Goal: Task Accomplishment & Management: Understand process/instructions

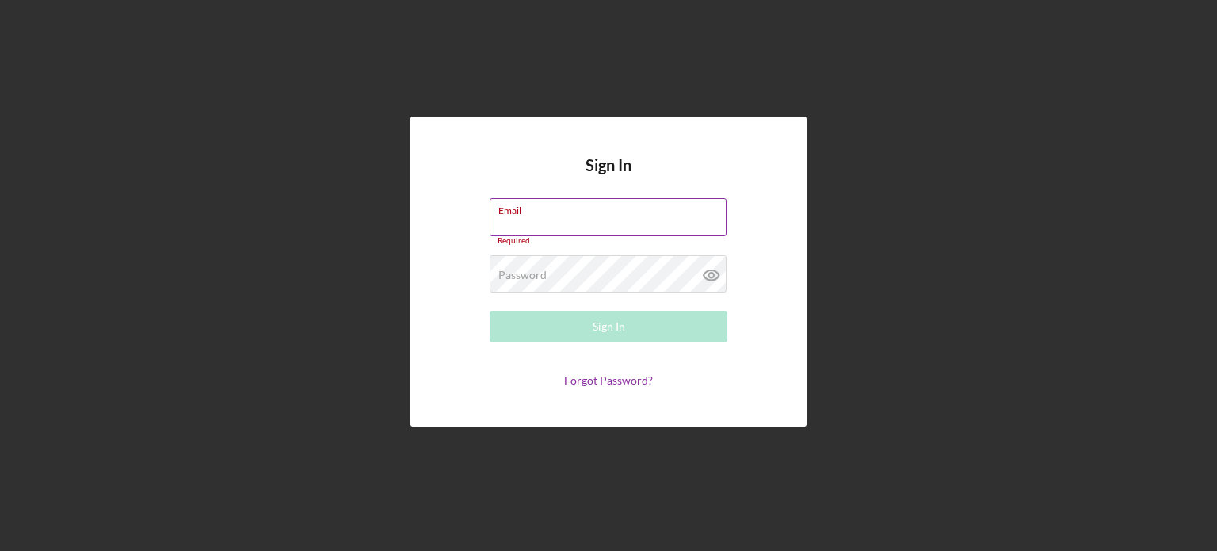
click at [532, 219] on input "Email" at bounding box center [608, 217] width 237 height 38
click at [526, 221] on label "Email" at bounding box center [512, 218] width 28 height 13
click at [526, 221] on input "Email" at bounding box center [608, 217] width 237 height 38
click at [526, 219] on label "Email" at bounding box center [512, 218] width 28 height 13
click at [541, 219] on input "Email" at bounding box center [608, 217] width 237 height 38
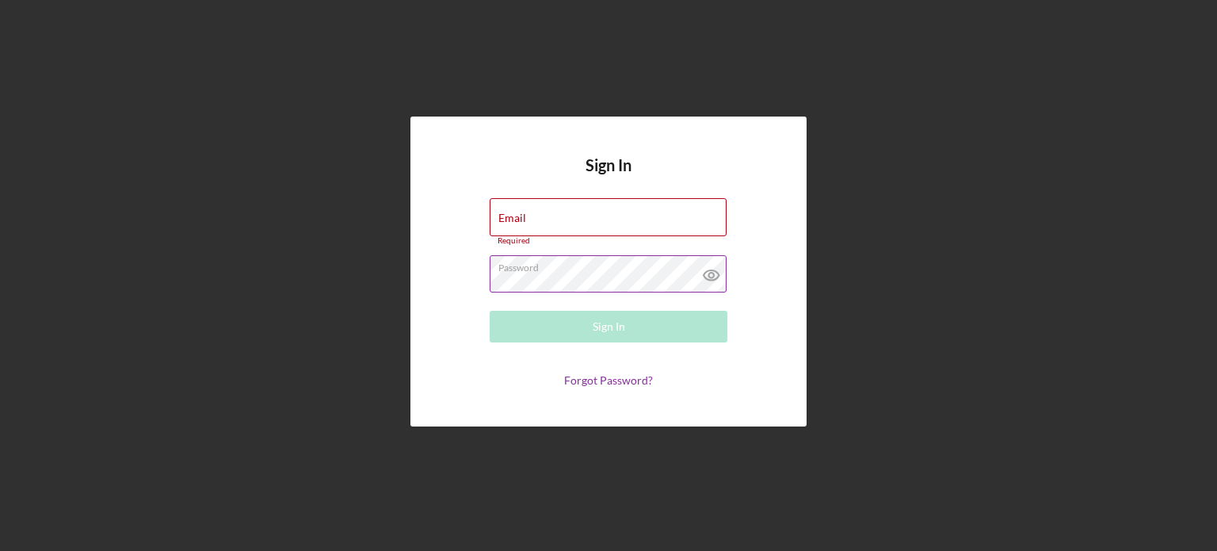
click at [548, 268] on div "Password Required" at bounding box center [609, 275] width 238 height 40
drag, startPoint x: 569, startPoint y: 217, endPoint x: 579, endPoint y: 217, distance: 9.5
click at [569, 217] on input "Email" at bounding box center [608, 217] width 237 height 38
paste input "[EMAIL_ADDRESS][DOMAIN_NAME]"
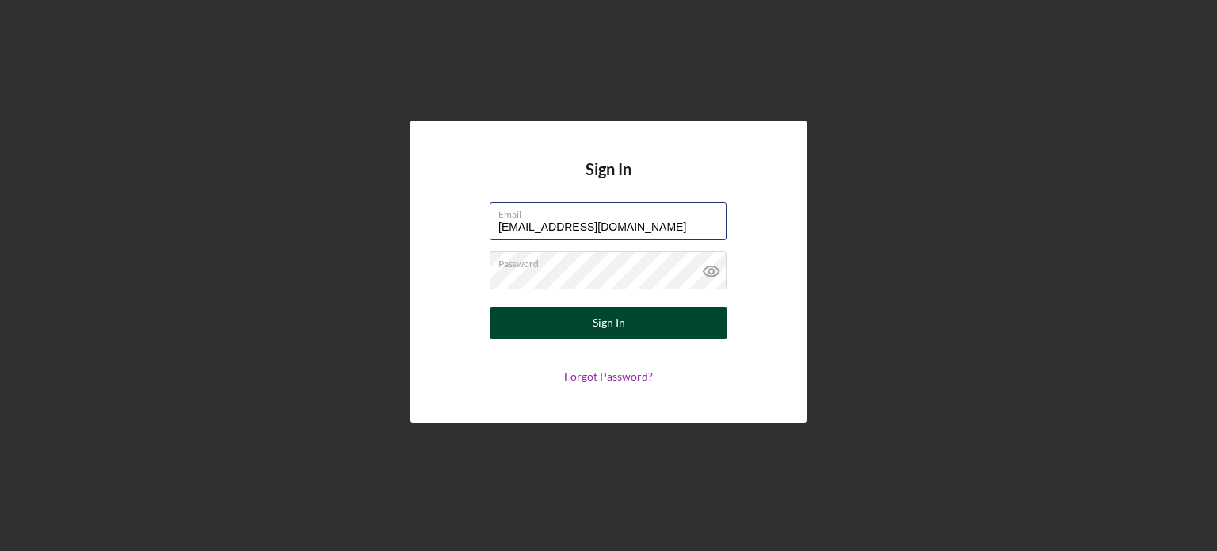
type input "[EMAIL_ADDRESS][DOMAIN_NAME]"
click at [584, 330] on button "Sign In" at bounding box center [609, 323] width 238 height 32
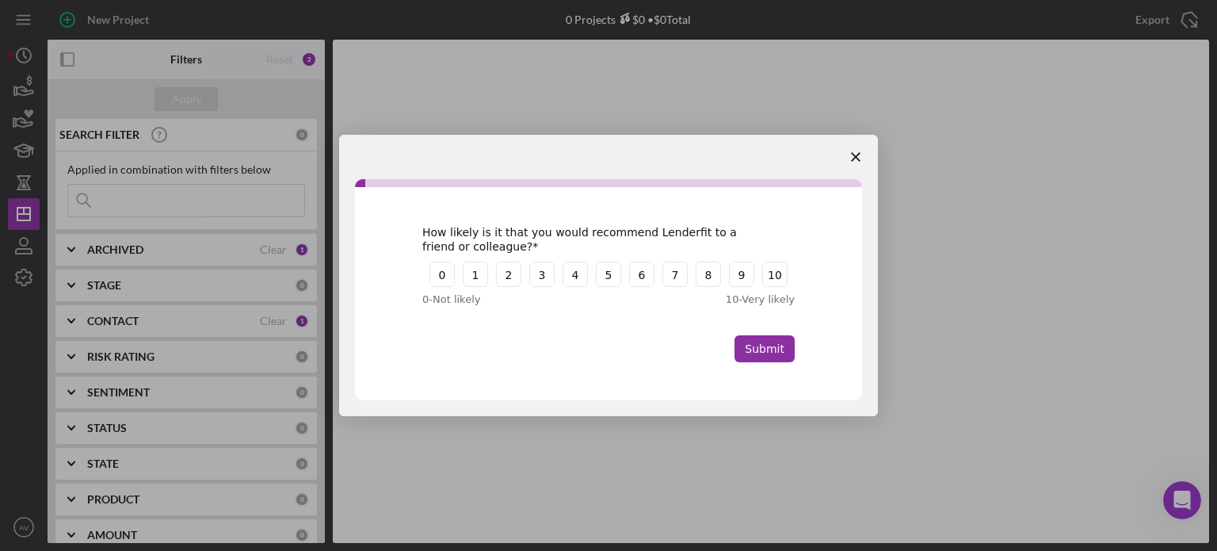
click at [853, 157] on icon "Close survey" at bounding box center [856, 157] width 10 height 10
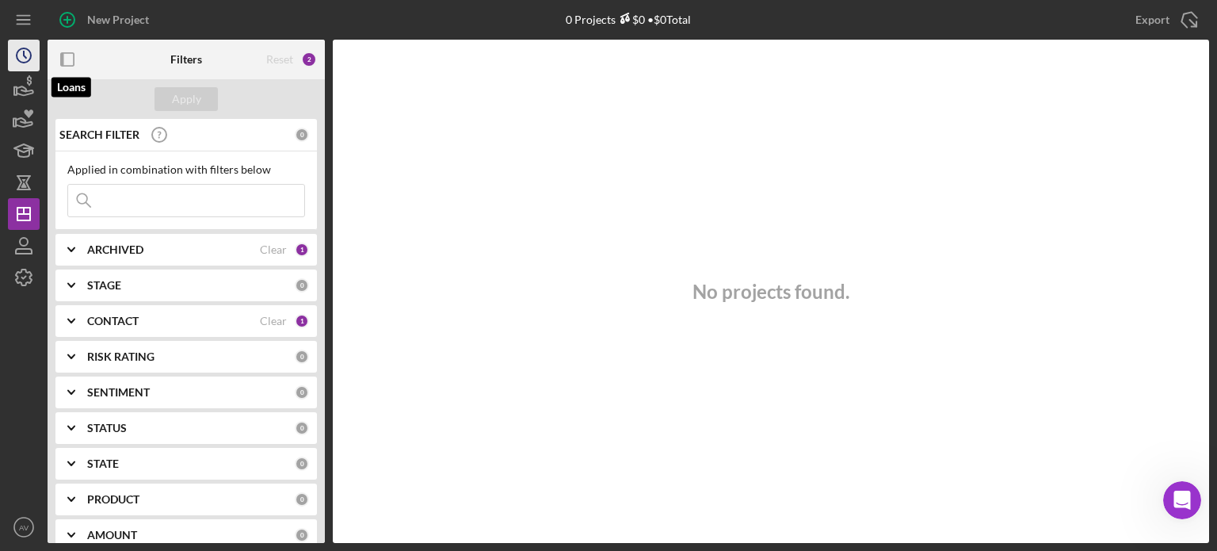
click at [21, 63] on icon "Icon/History" at bounding box center [24, 56] width 40 height 40
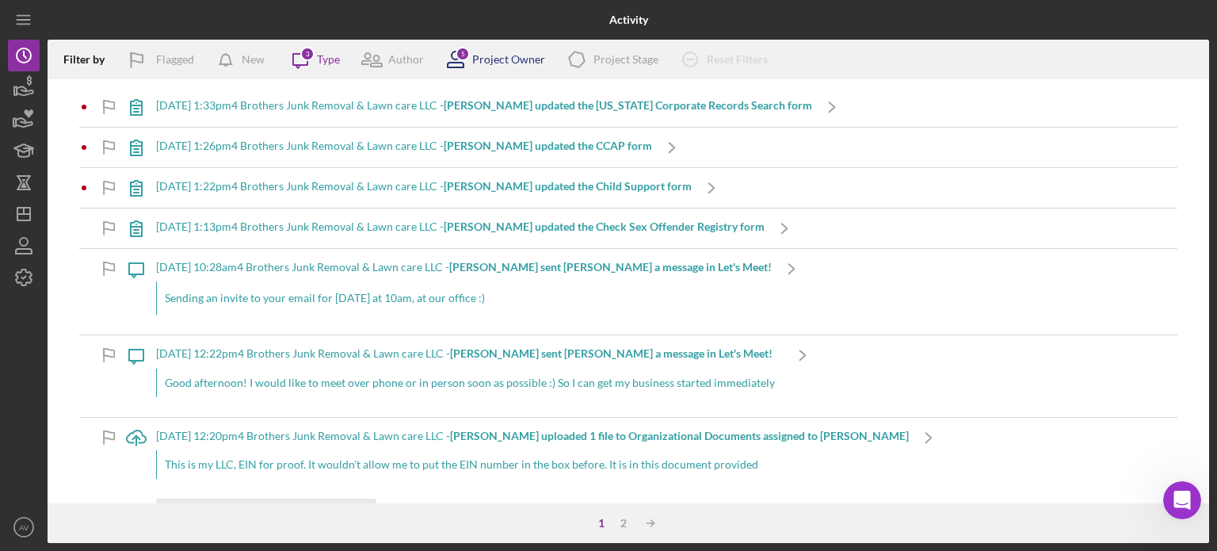
click at [521, 66] on div "Project Owner" at bounding box center [508, 59] width 73 height 13
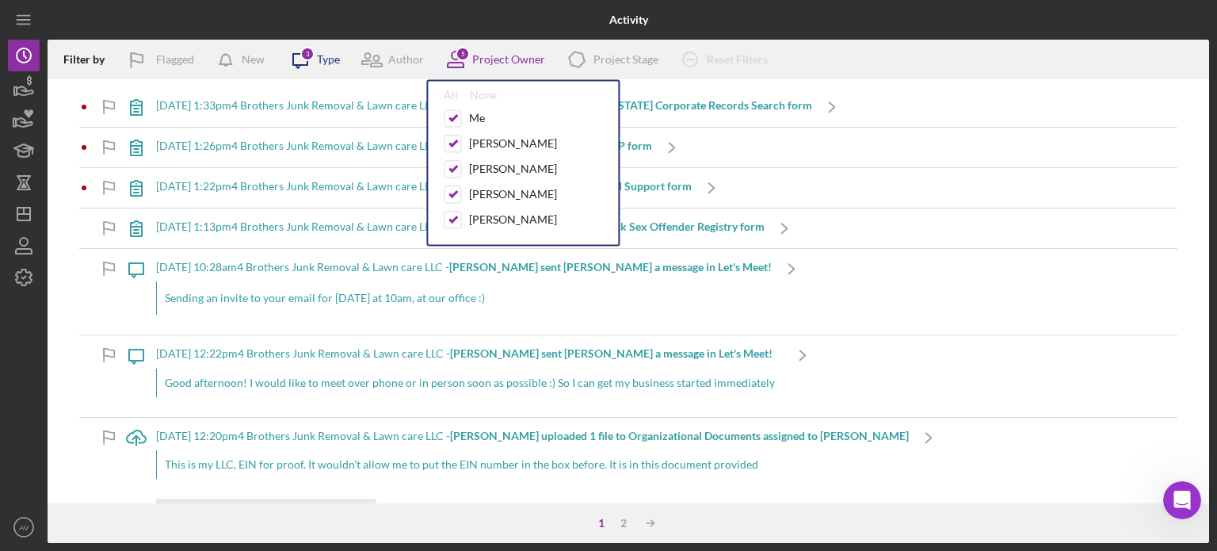
click at [330, 61] on div "Type" at bounding box center [328, 59] width 23 height 13
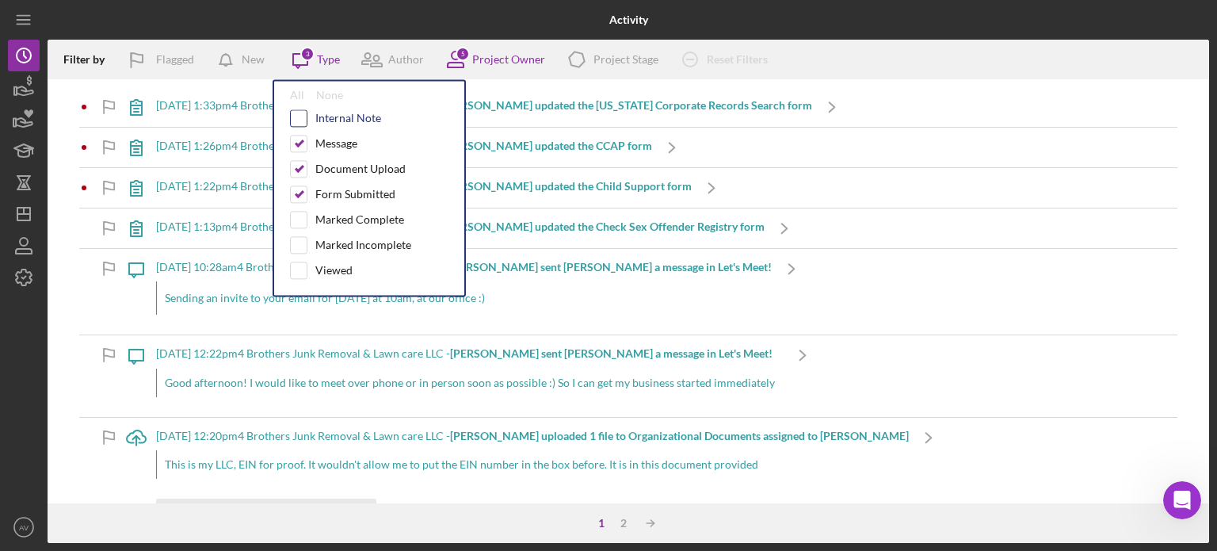
click at [300, 120] on input "checkbox" at bounding box center [299, 118] width 16 height 16
checkbox input "true"
click at [301, 214] on input "checkbox" at bounding box center [299, 220] width 16 height 16
checkbox input "true"
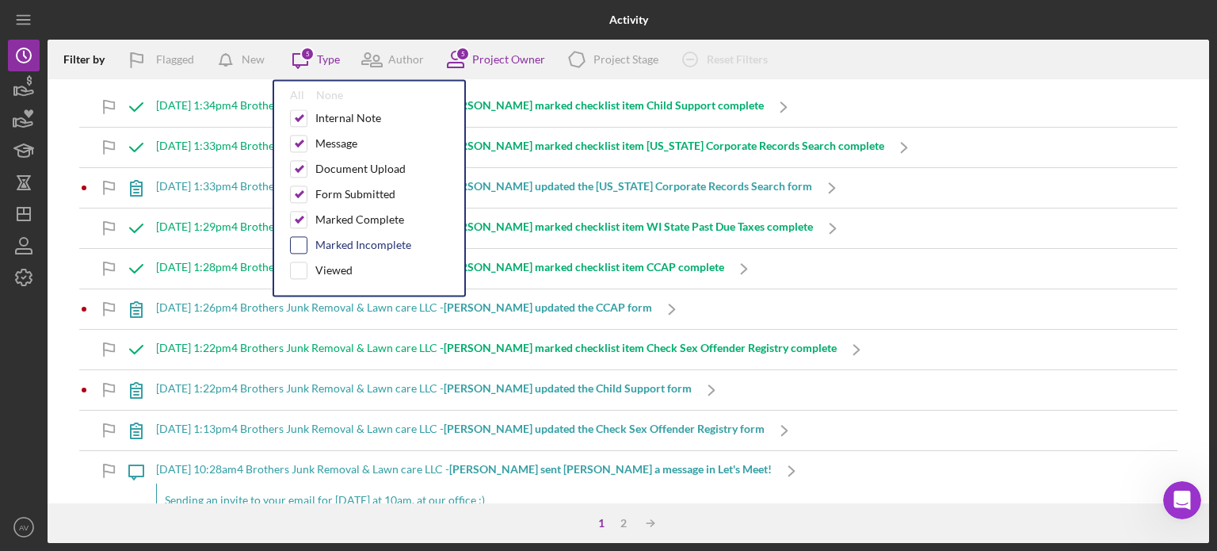
click at [292, 238] on input "checkbox" at bounding box center [299, 245] width 16 height 16
checkbox input "true"
click at [300, 262] on input "checkbox" at bounding box center [299, 270] width 16 height 16
checkbox input "true"
click at [488, 52] on div "5 Project Owner" at bounding box center [490, 60] width 109 height 40
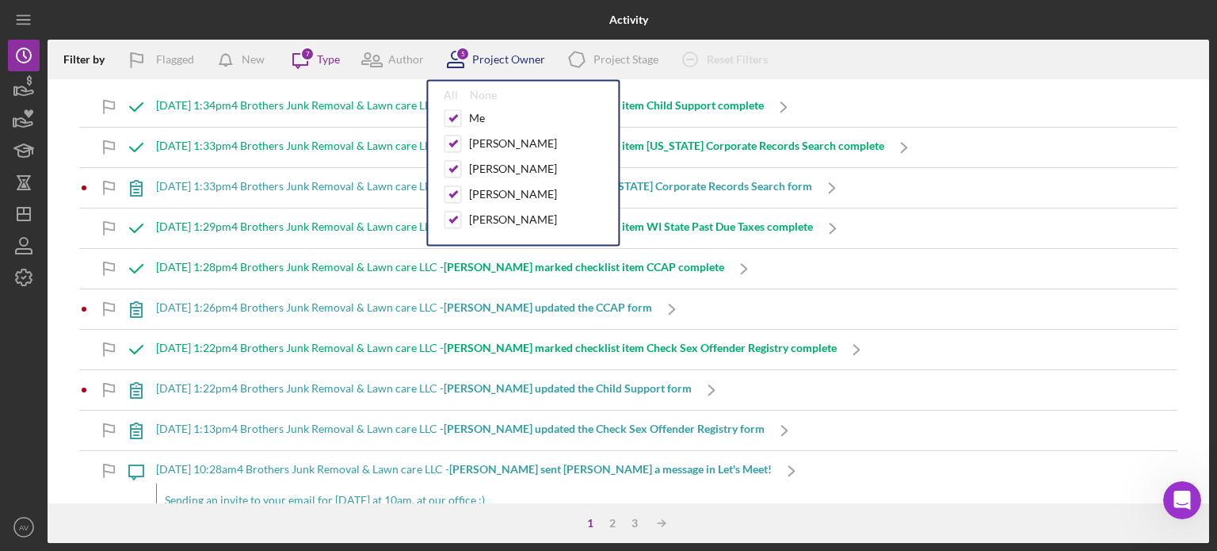
click at [491, 51] on div "5 Project Owner" at bounding box center [490, 60] width 109 height 40
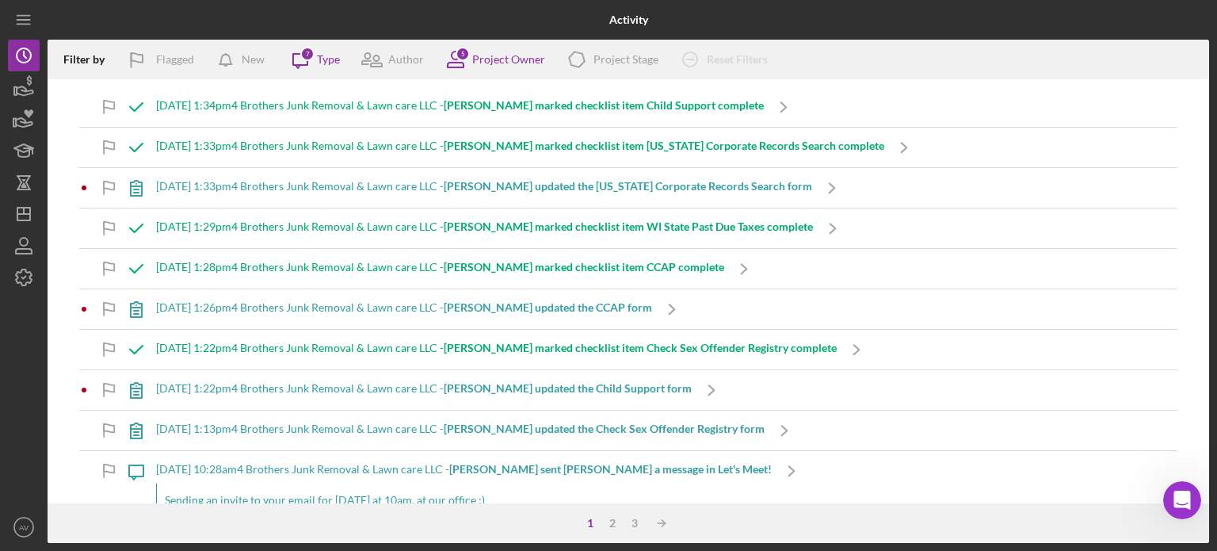
click at [216, 27] on div at bounding box center [242, 20] width 388 height 40
click at [29, 90] on icon "button" at bounding box center [24, 87] width 40 height 40
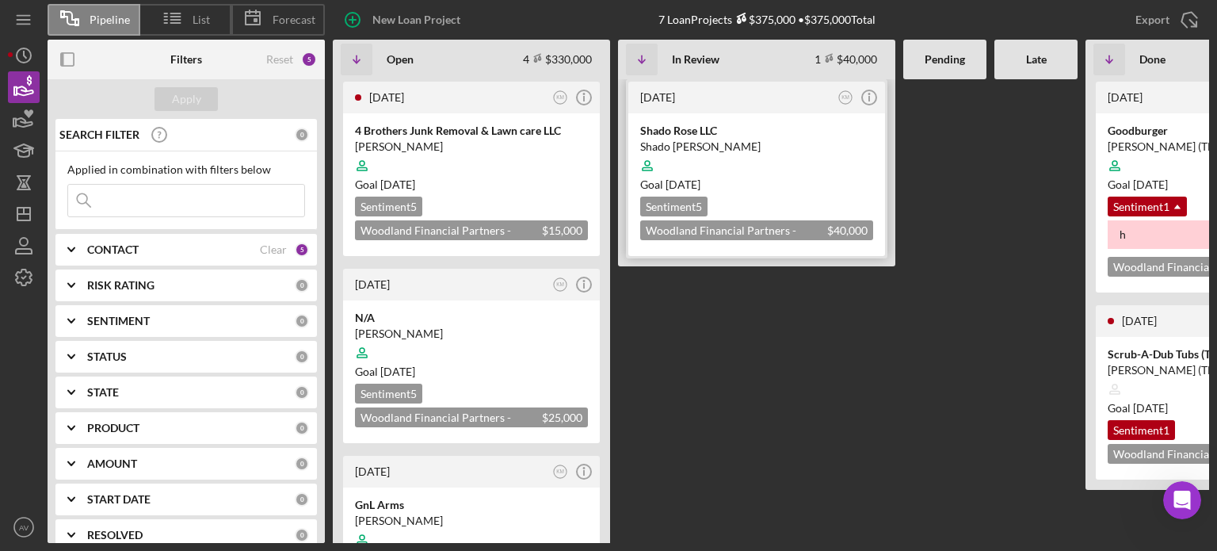
click at [716, 92] on div "[DATE]" at bounding box center [736, 97] width 193 height 13
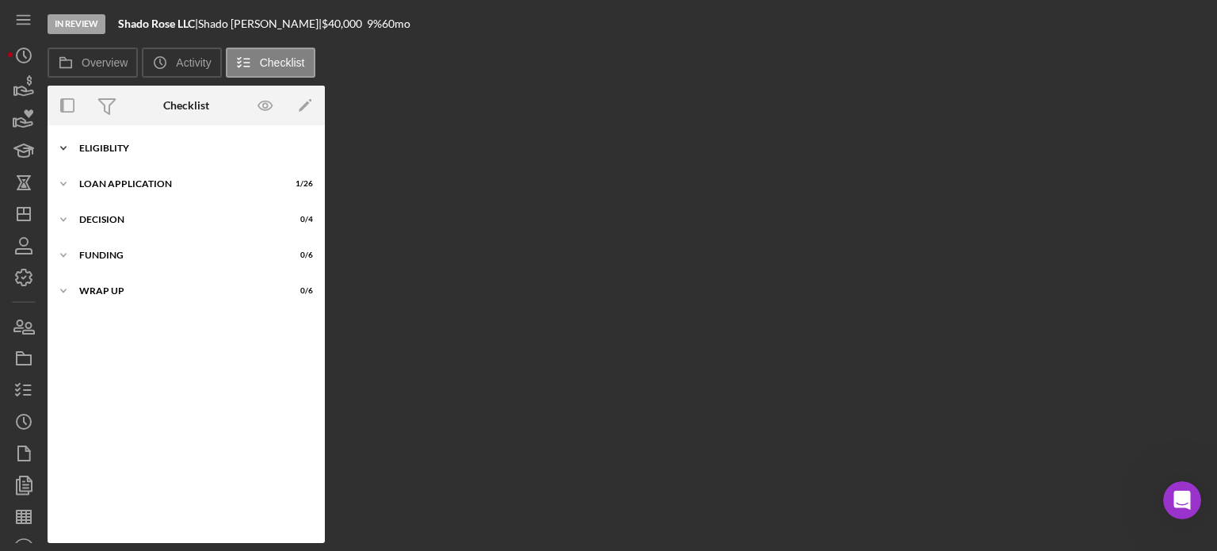
click at [97, 147] on div "Eligiblity" at bounding box center [192, 148] width 226 height 10
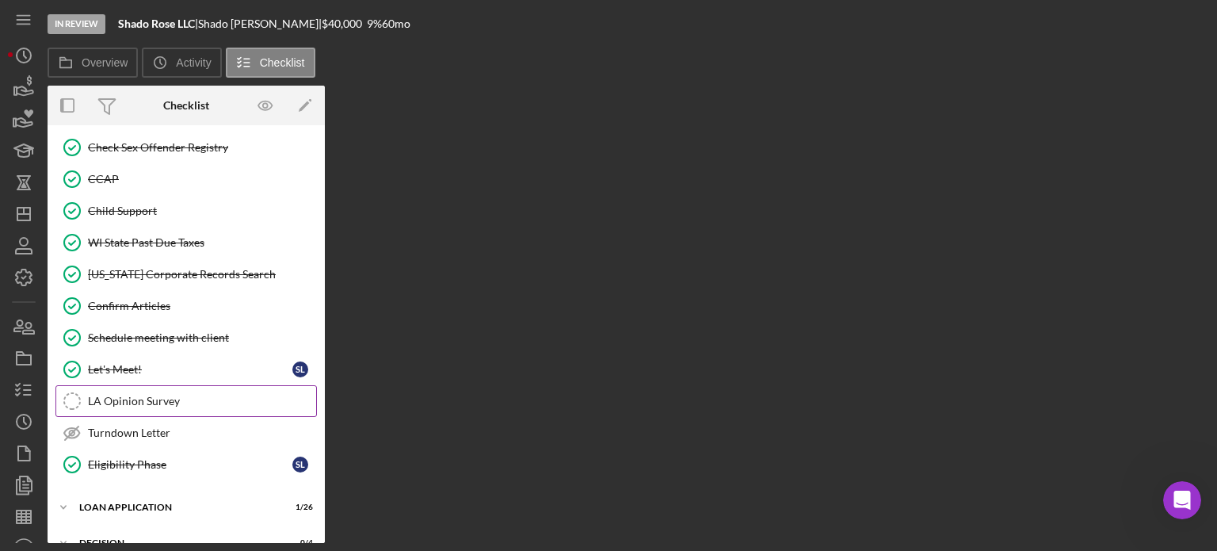
scroll to position [314, 0]
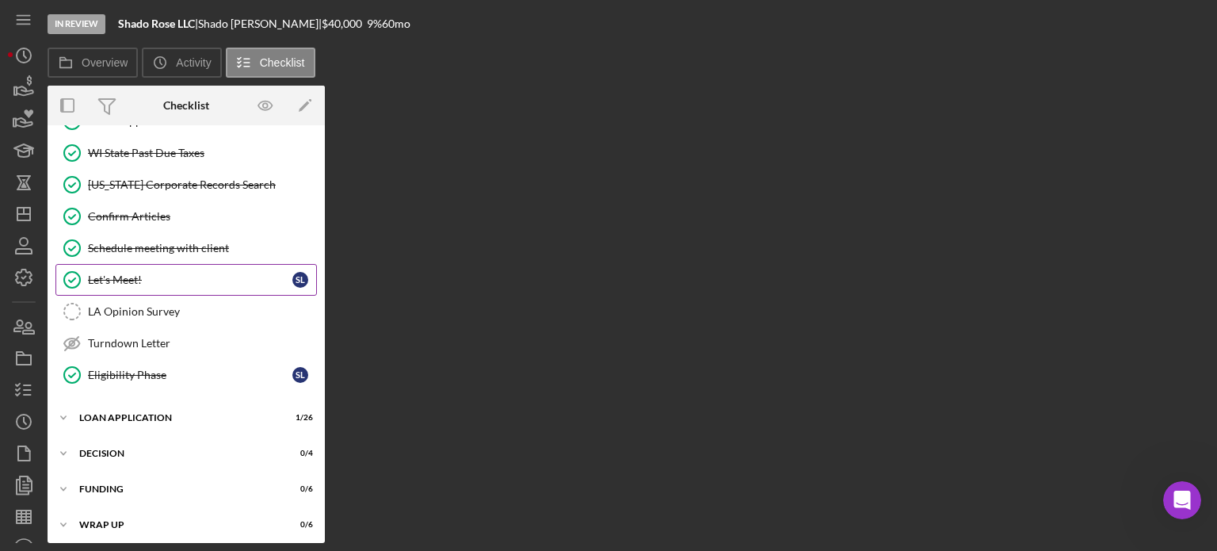
click at [142, 275] on div "Let's Meet!" at bounding box center [190, 279] width 204 height 13
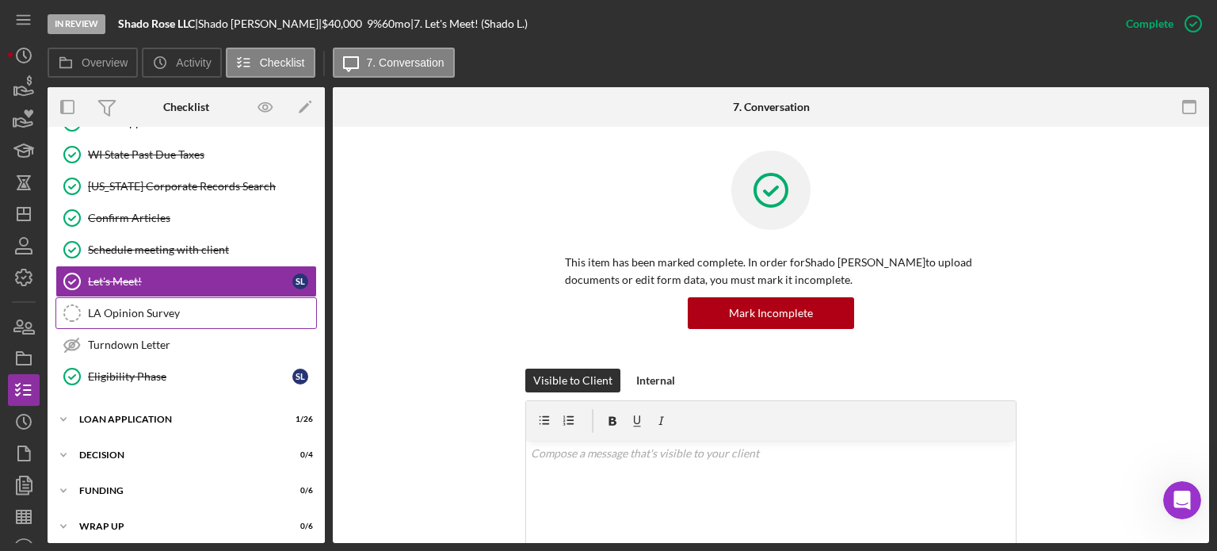
click at [175, 297] on link "LA Opinion Survey LA Opinion Survey" at bounding box center [186, 313] width 262 height 32
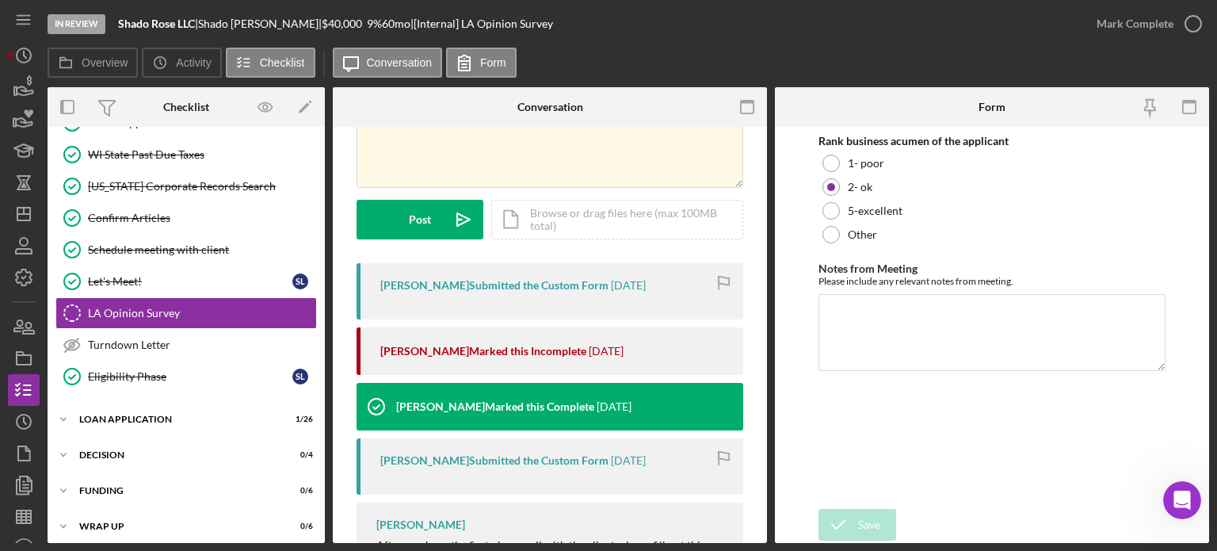
scroll to position [158, 0]
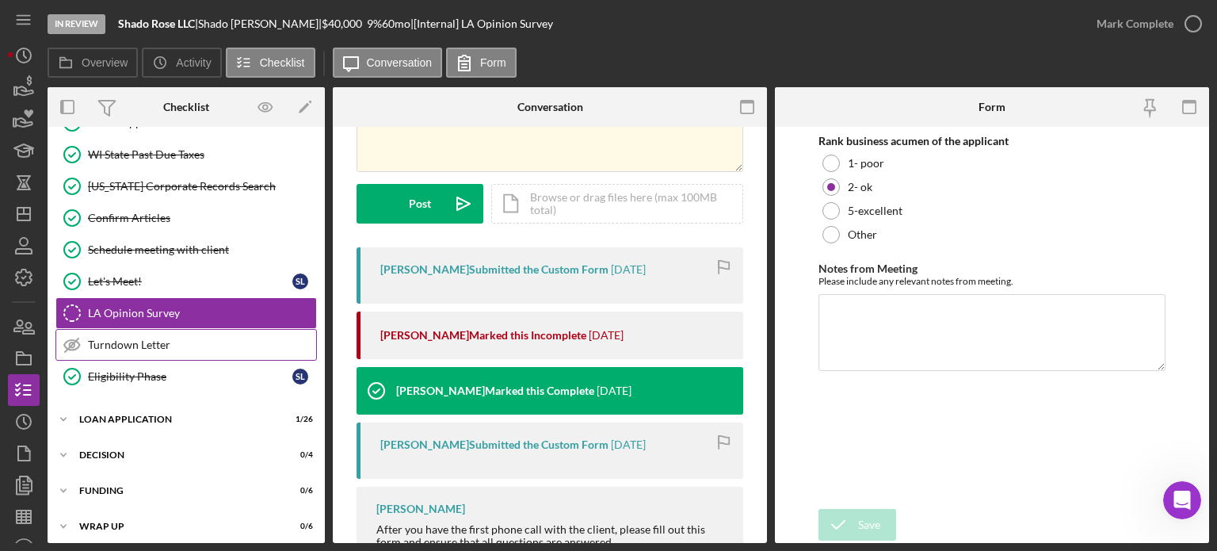
click at [135, 343] on div "Turndown Letter" at bounding box center [202, 344] width 228 height 13
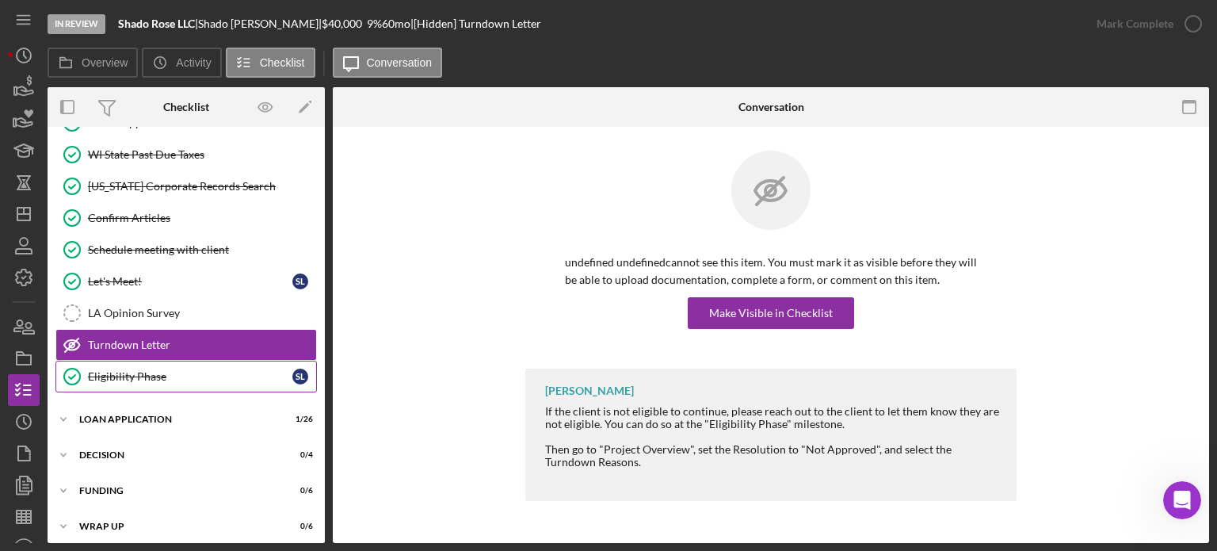
click at [130, 370] on div "Eligibility Phase" at bounding box center [190, 376] width 204 height 13
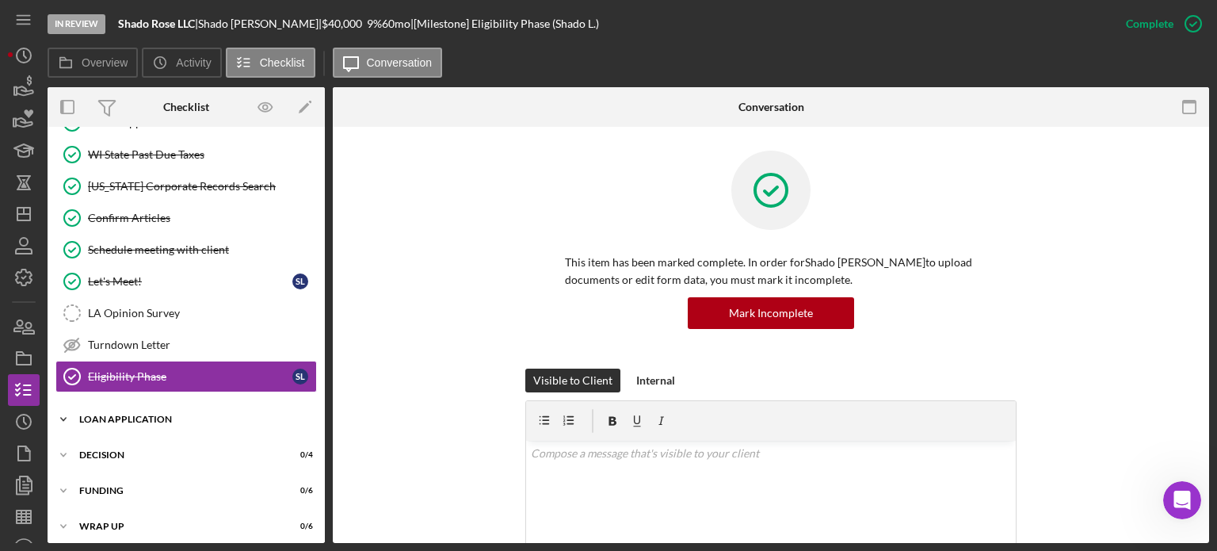
click at [106, 414] on div "Loan Application" at bounding box center [192, 419] width 226 height 10
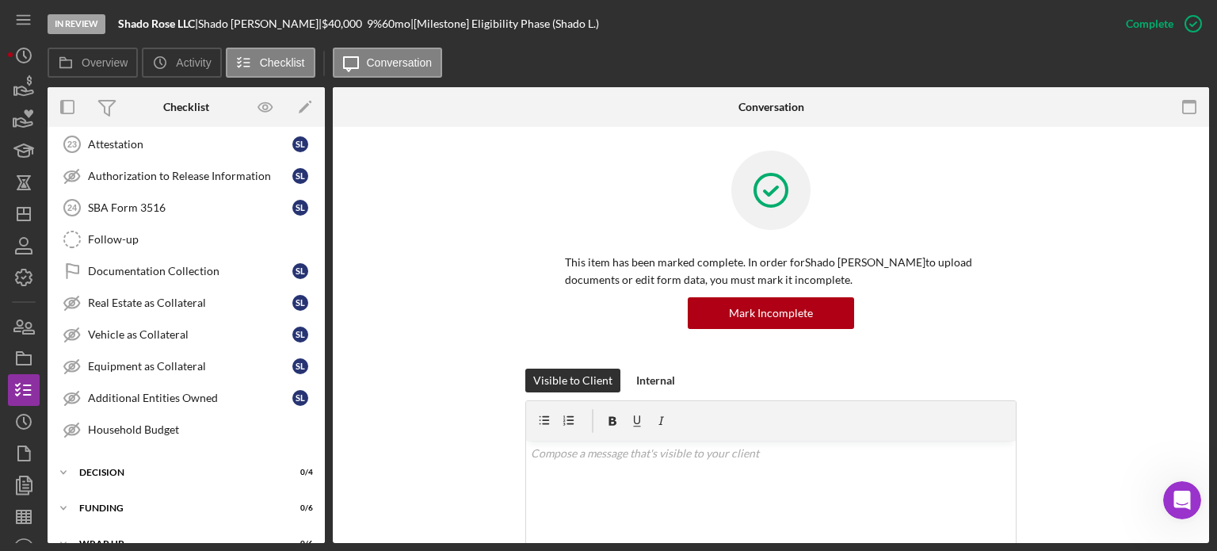
scroll to position [1140, 0]
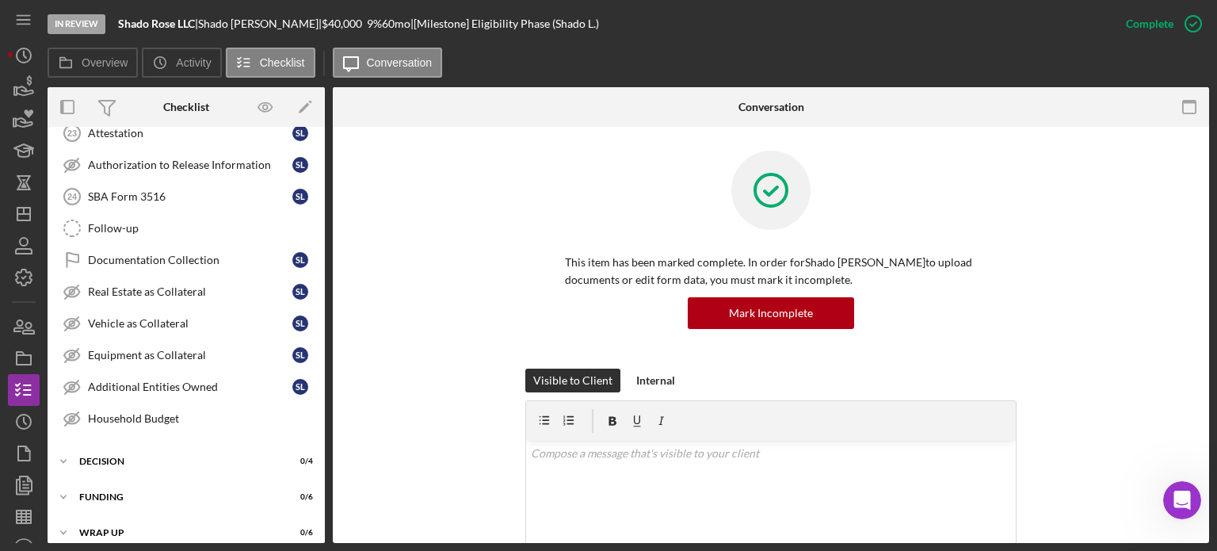
click at [998, 222] on div "This item has been marked complete. In order for Shado [PERSON_NAME] to upload …" at bounding box center [770, 260] width 491 height 218
click at [201, 254] on div "Documentation Collection" at bounding box center [190, 260] width 204 height 13
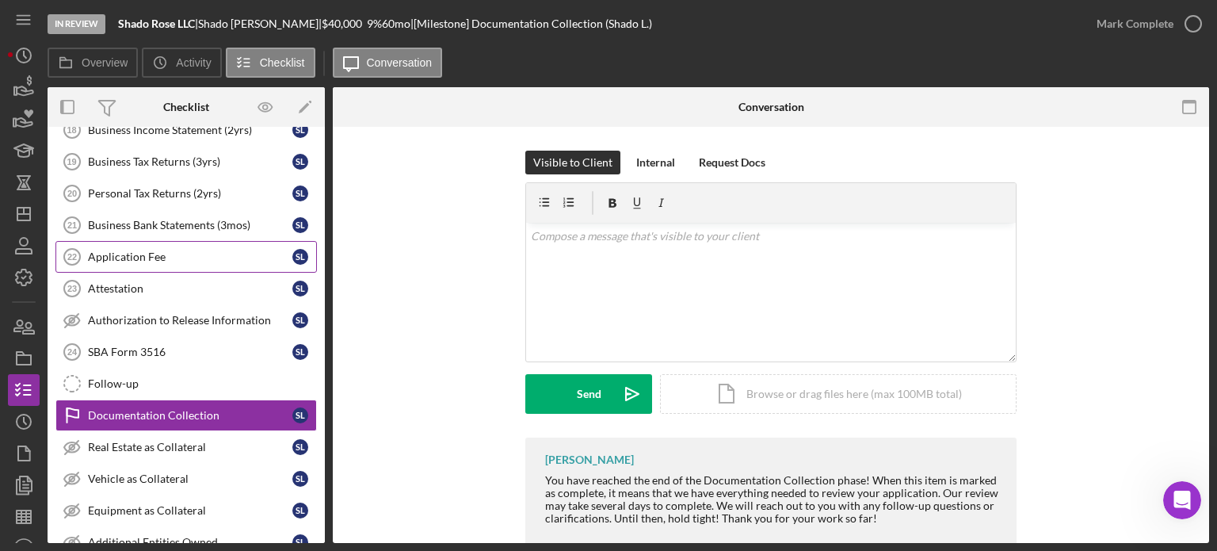
scroll to position [982, 0]
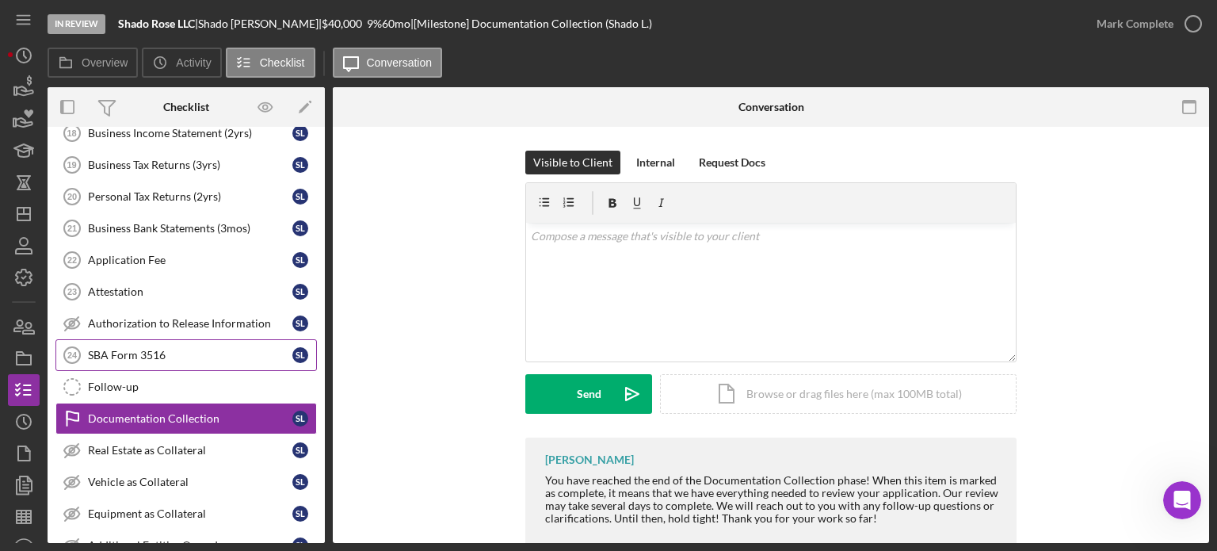
click at [143, 349] on div "SBA Form 3516" at bounding box center [190, 355] width 204 height 13
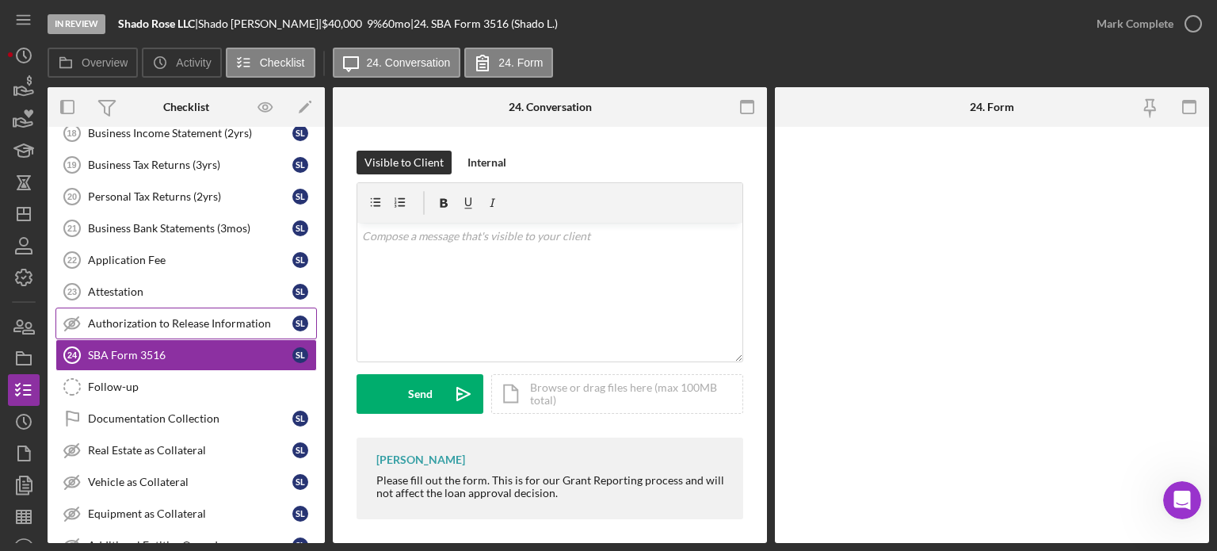
click at [155, 317] on div "Authorization to Release Information" at bounding box center [190, 323] width 204 height 13
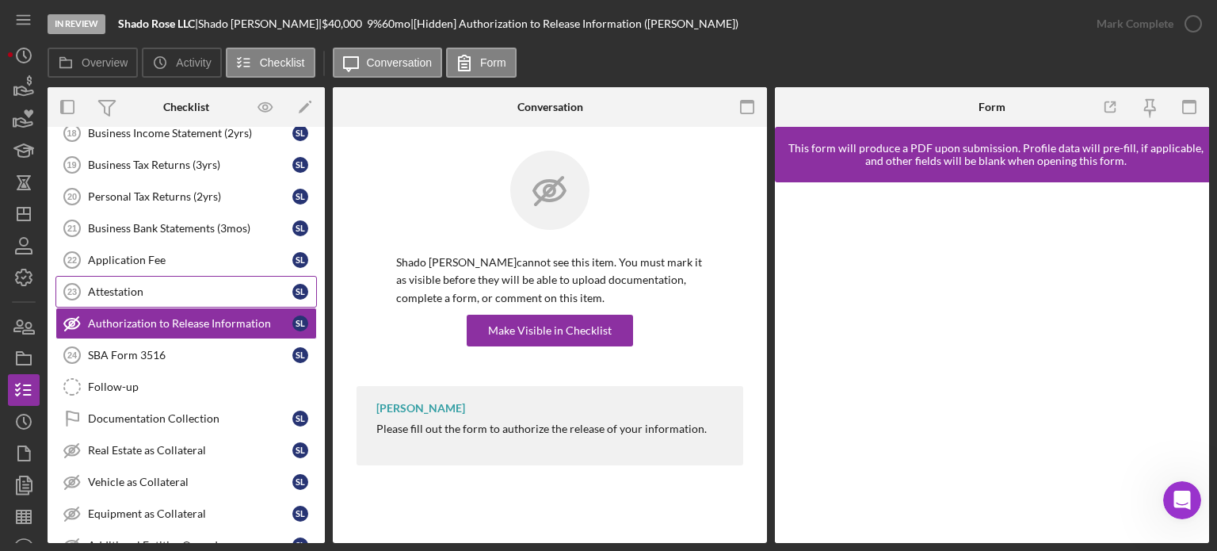
click at [120, 276] on link "Attestation 23 Attestation S L" at bounding box center [186, 292] width 262 height 32
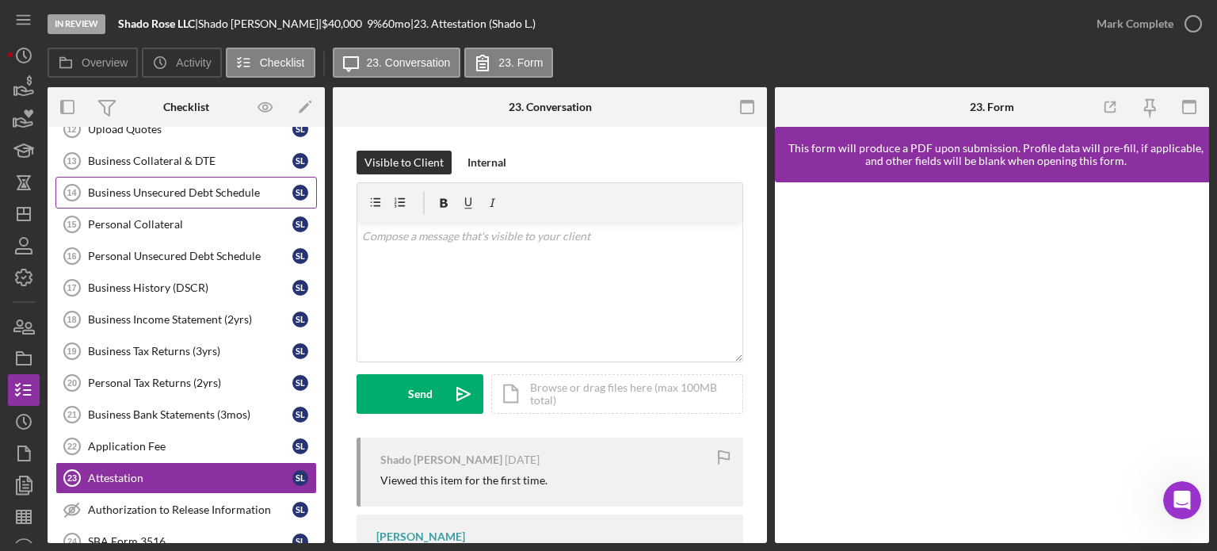
scroll to position [744, 0]
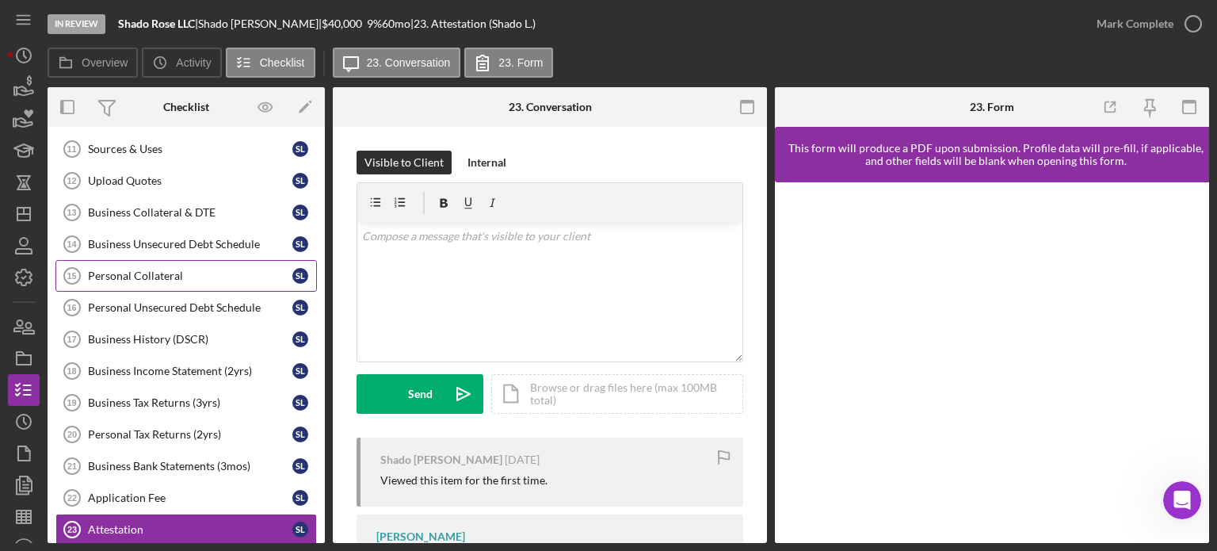
click at [152, 269] on div "Personal Collateral" at bounding box center [190, 275] width 204 height 13
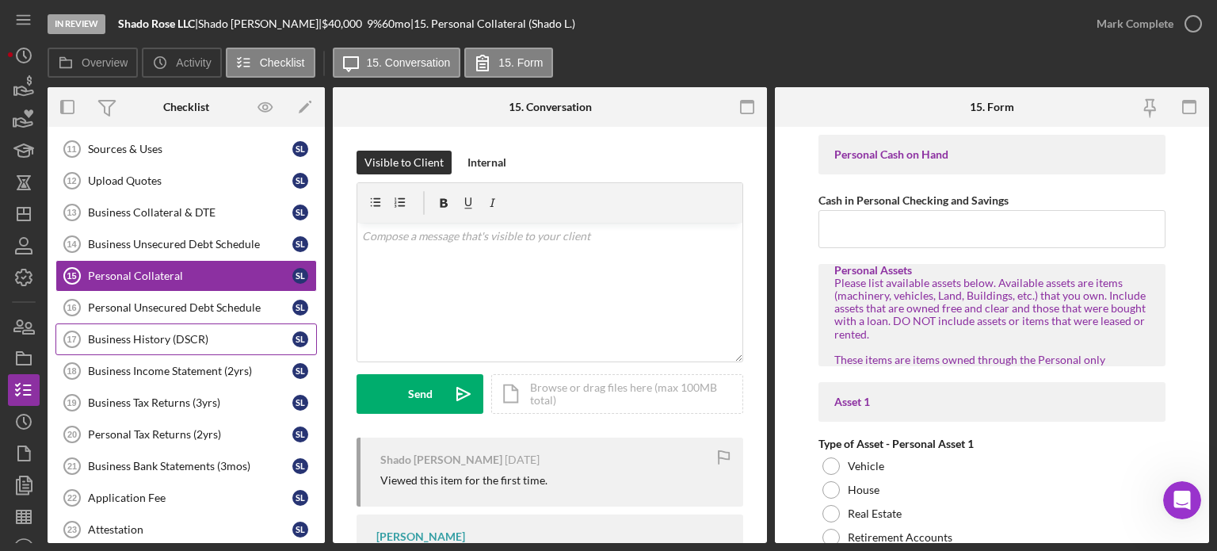
click at [158, 335] on div "Business History (DSCR)" at bounding box center [190, 339] width 204 height 13
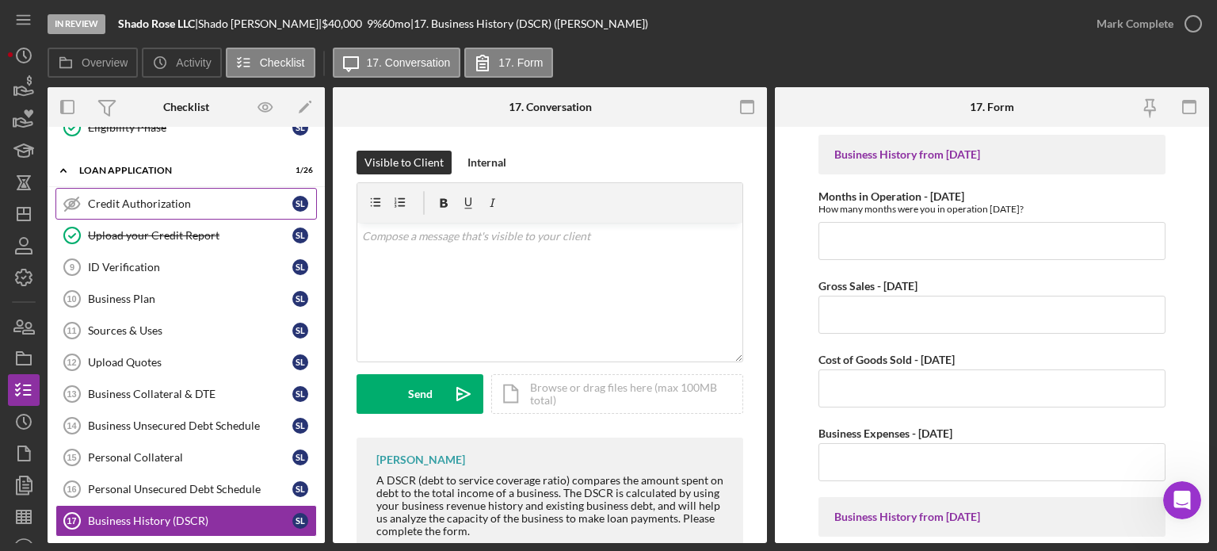
scroll to position [506, 0]
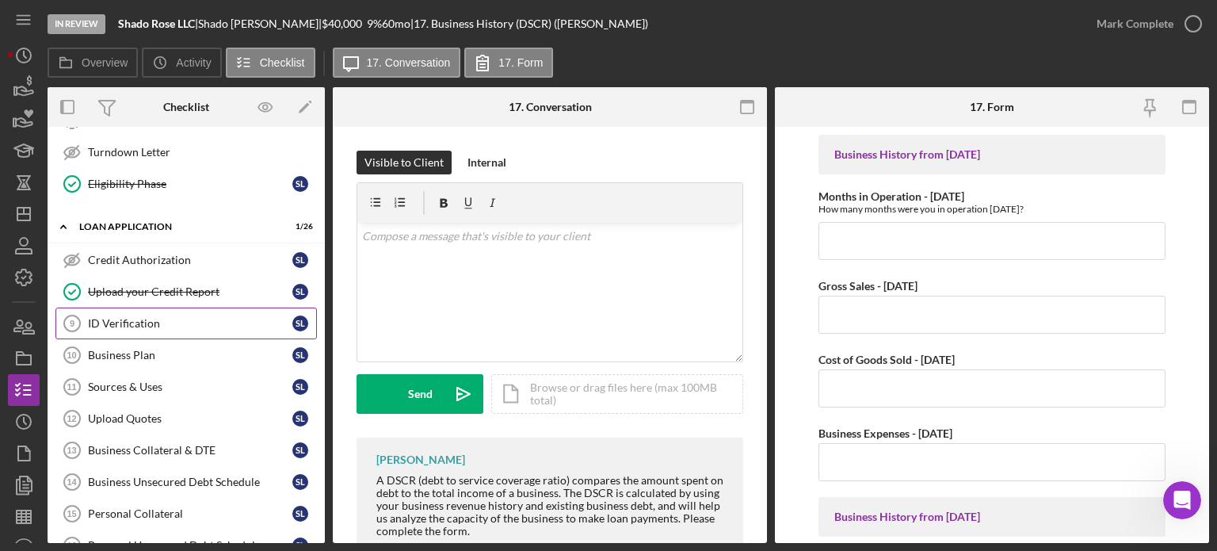
click at [175, 320] on div "ID Verification" at bounding box center [190, 323] width 204 height 13
